Goal: Use online tool/utility: Utilize a website feature to perform a specific function

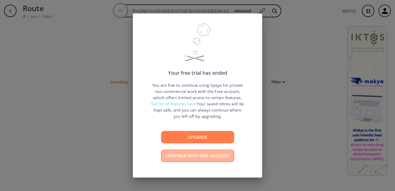
click at [187, 158] on button "Continue with free account" at bounding box center [197, 155] width 73 height 12
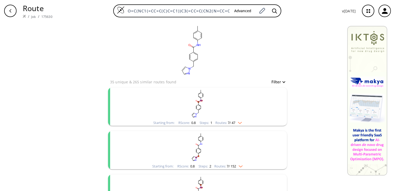
click at [183, 108] on rect "clusters" at bounding box center [197, 103] width 134 height 32
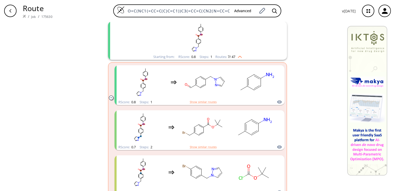
scroll to position [69, 0]
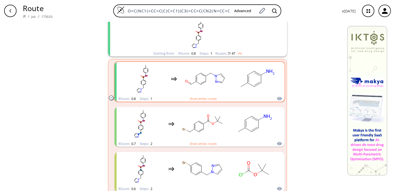
click at [211, 87] on rect "clusters" at bounding box center [205, 79] width 47 height 32
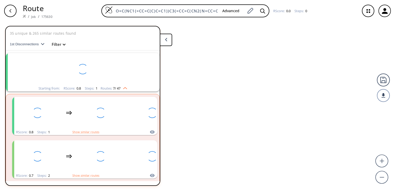
scroll to position [11, 0]
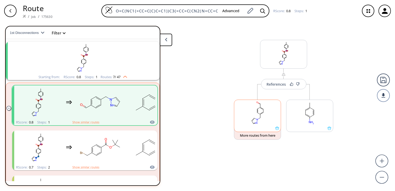
click at [239, 121] on rect at bounding box center [257, 113] width 47 height 26
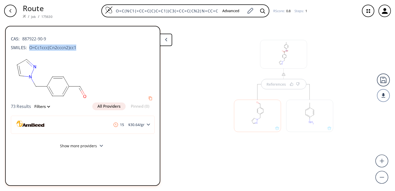
drag, startPoint x: 29, startPoint y: 47, endPoint x: 79, endPoint y: 47, distance: 50.4
click at [79, 47] on div "SMILES: O=Cc1ccc(Cn2cccn2)cc1" at bounding box center [83, 47] width 144 height 6
copy span "O=Cc1ccc(Cn2cccn2)cc1"
click at [166, 38] on icon at bounding box center [166, 40] width 2 height 4
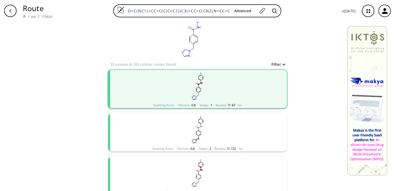
scroll to position [16, 0]
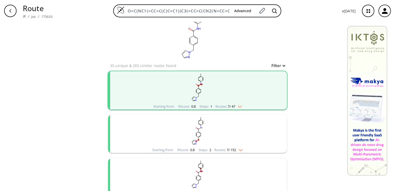
click at [201, 89] on rect "clusters" at bounding box center [197, 87] width 134 height 32
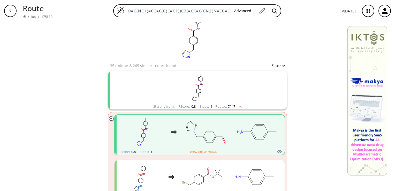
click at [168, 134] on div "clusters" at bounding box center [199, 132] width 161 height 34
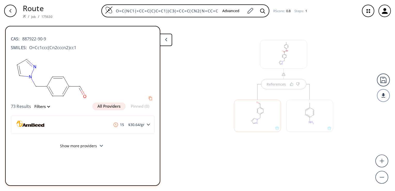
click at [96, 145] on button "Show more providers" at bounding box center [83, 146] width 144 height 12
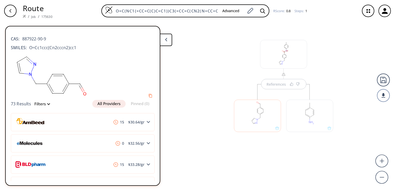
click at [303, 134] on div at bounding box center [309, 113] width 52 height 58
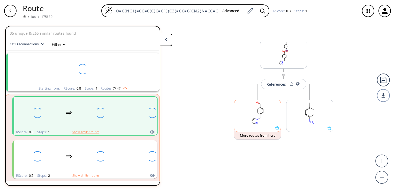
scroll to position [11, 0]
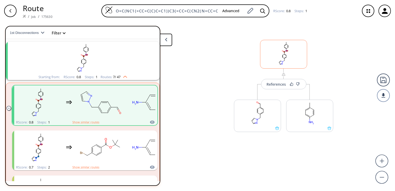
click at [279, 53] on rect at bounding box center [283, 53] width 47 height 26
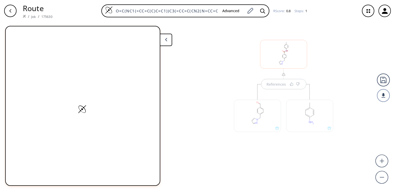
scroll to position [0, 0]
click at [291, 56] on div at bounding box center [283, 54] width 47 height 29
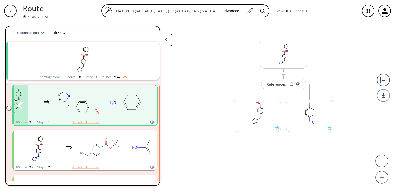
click at [113, 103] on ellipse "clusters" at bounding box center [113, 102] width 8 height 5
click at [91, 102] on rect "clusters" at bounding box center [78, 102] width 47 height 32
click at [100, 117] on rect "clusters" at bounding box center [78, 102] width 47 height 32
copy div "RScore"
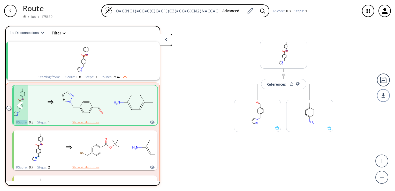
click at [19, 104] on icon "clusters" at bounding box center [19, 105] width 5 height 7
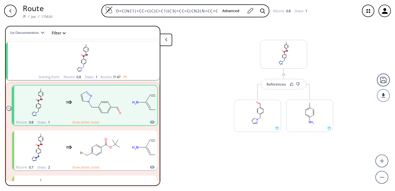
click at [90, 55] on rect "clusters" at bounding box center [83, 58] width 134 height 32
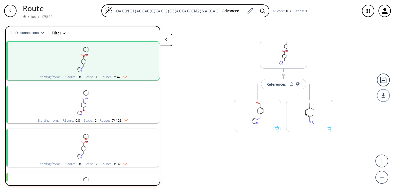
click at [90, 55] on rect "clusters" at bounding box center [83, 58] width 134 height 32
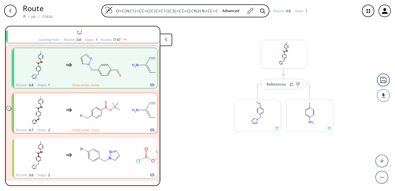
scroll to position [0, 0]
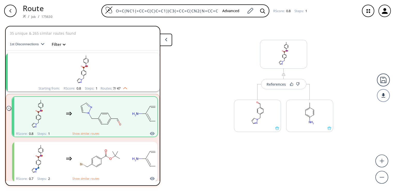
click at [124, 87] on img "clusters" at bounding box center [123, 87] width 7 height 4
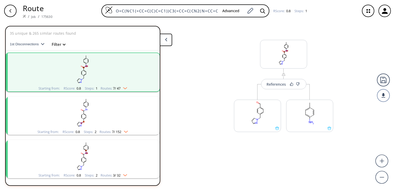
click at [124, 87] on img "clusters" at bounding box center [123, 87] width 7 height 4
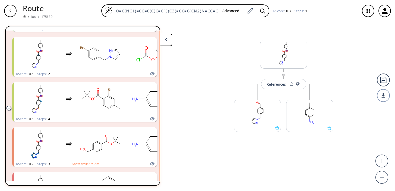
scroll to position [126, 0]
